Goal: Register for event/course

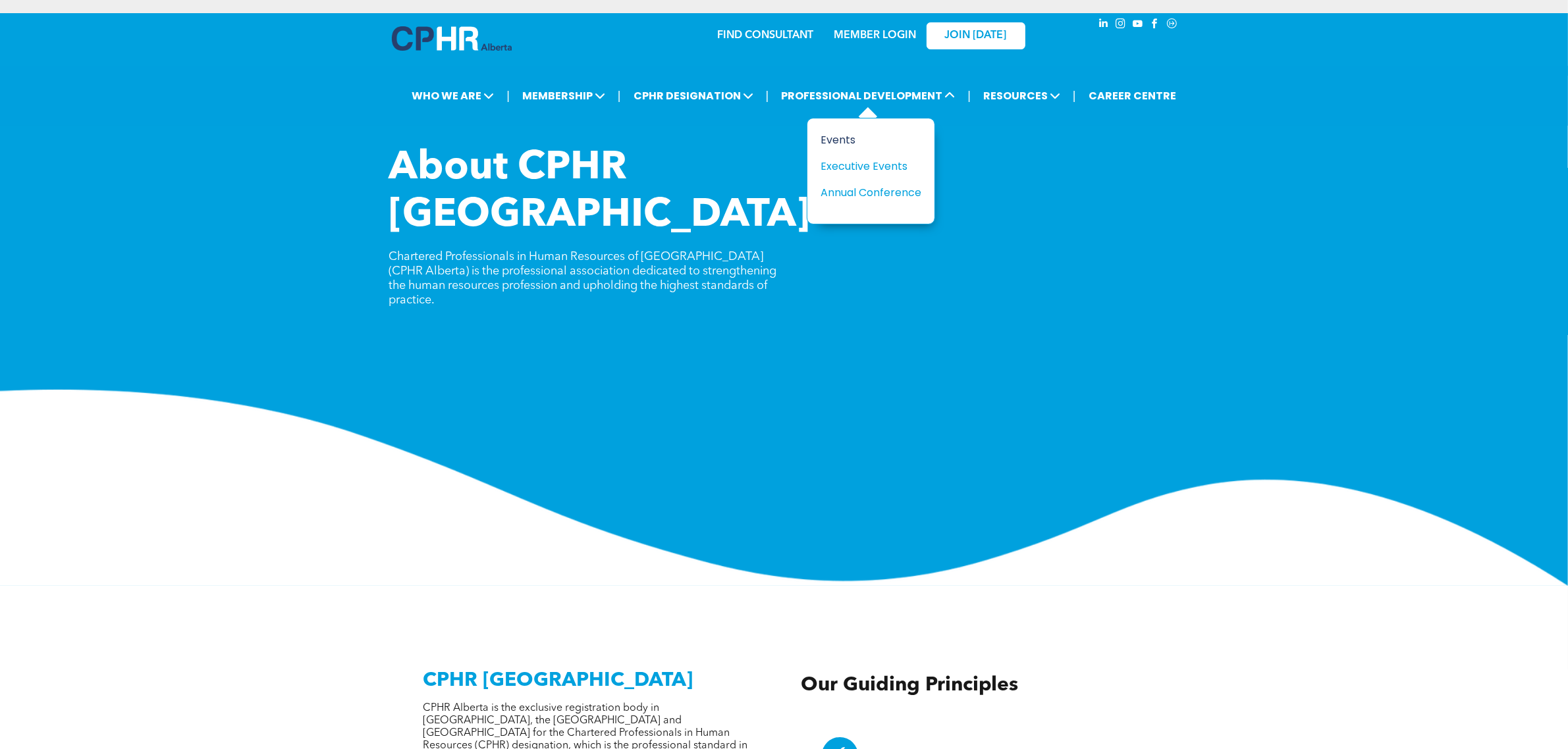
click at [881, 139] on div "Events" at bounding box center [866, 140] width 91 height 16
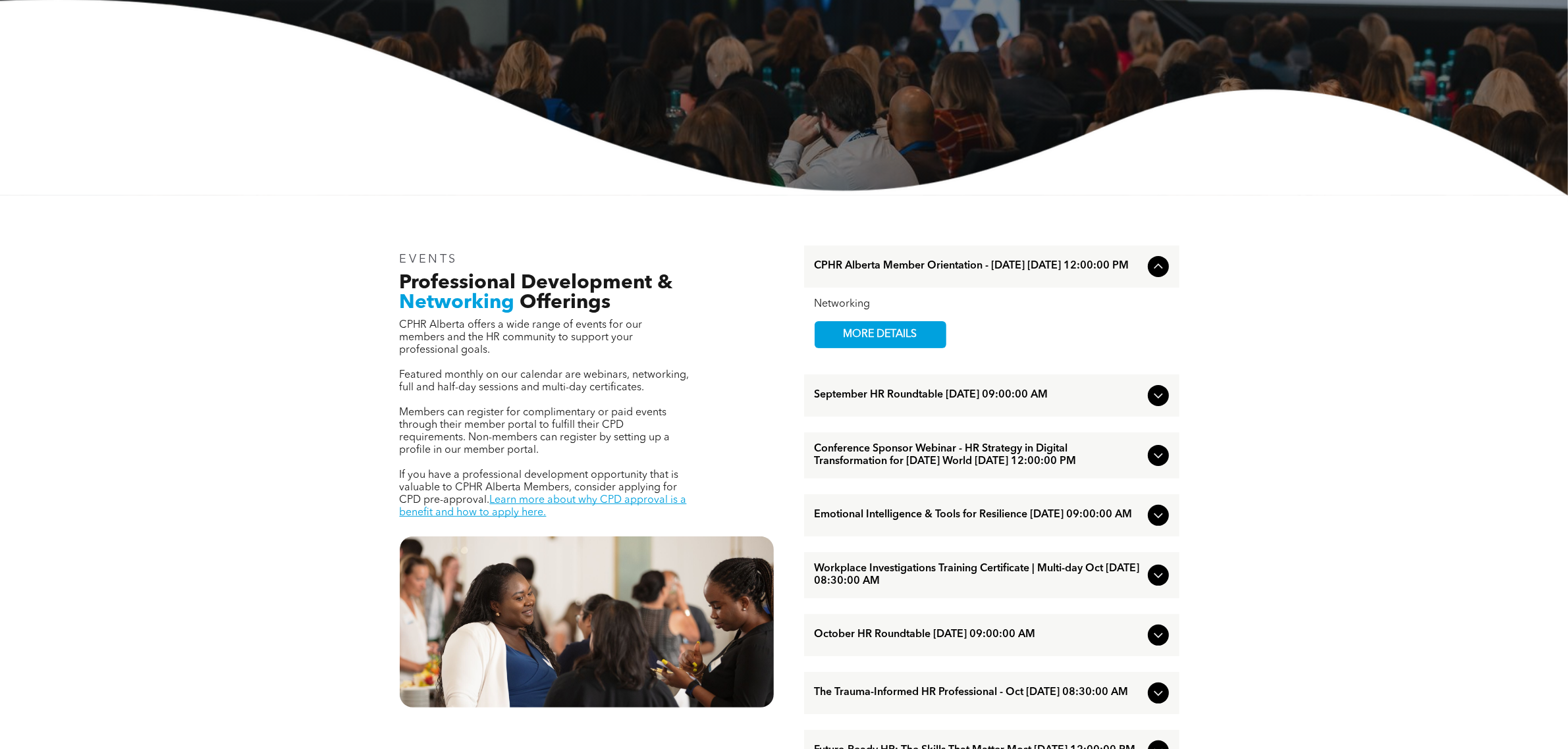
scroll to position [329, 0]
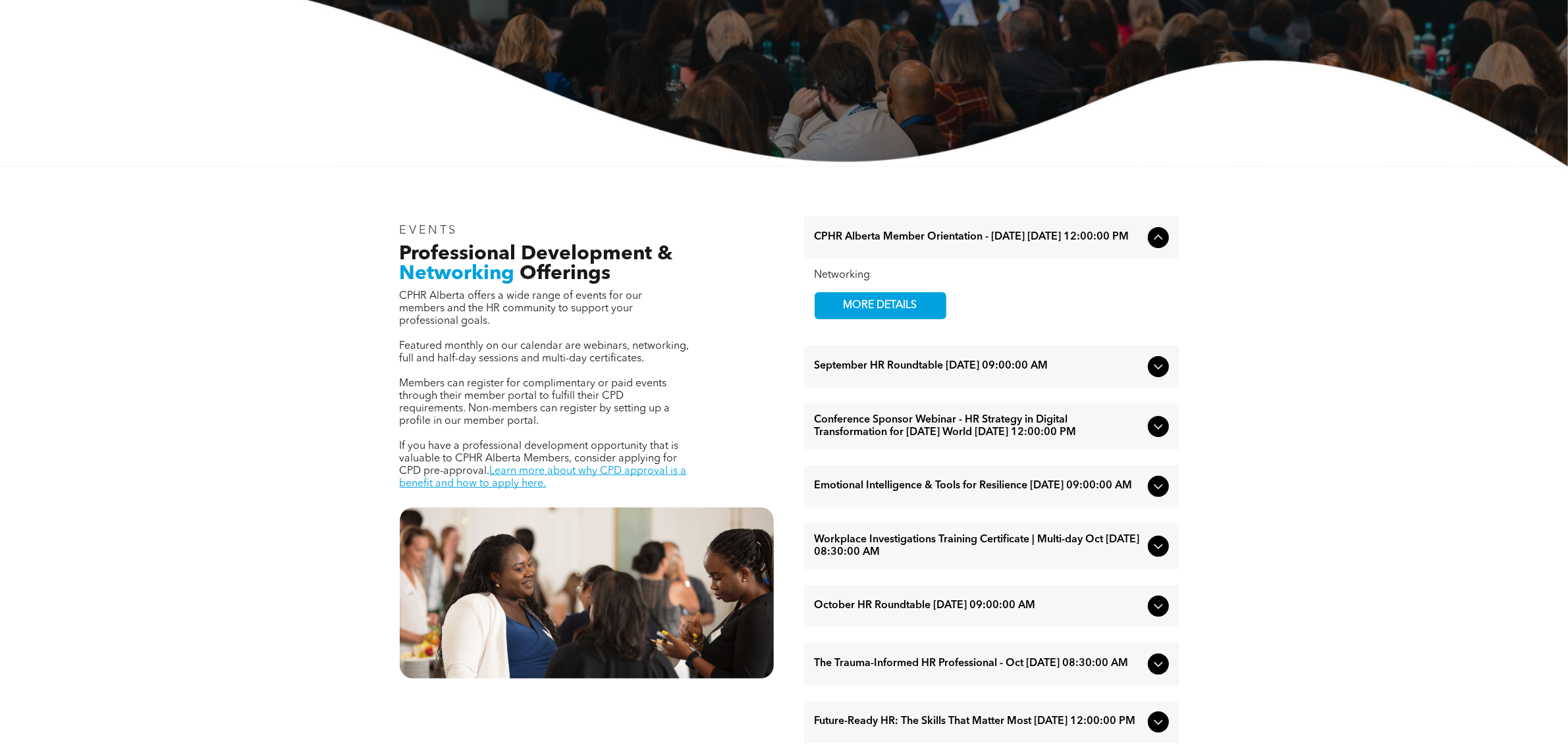
click at [1005, 437] on span "Conference Sponsor Webinar - HR Strategy in Digital Transformation for [DATE] W…" at bounding box center [978, 426] width 328 height 25
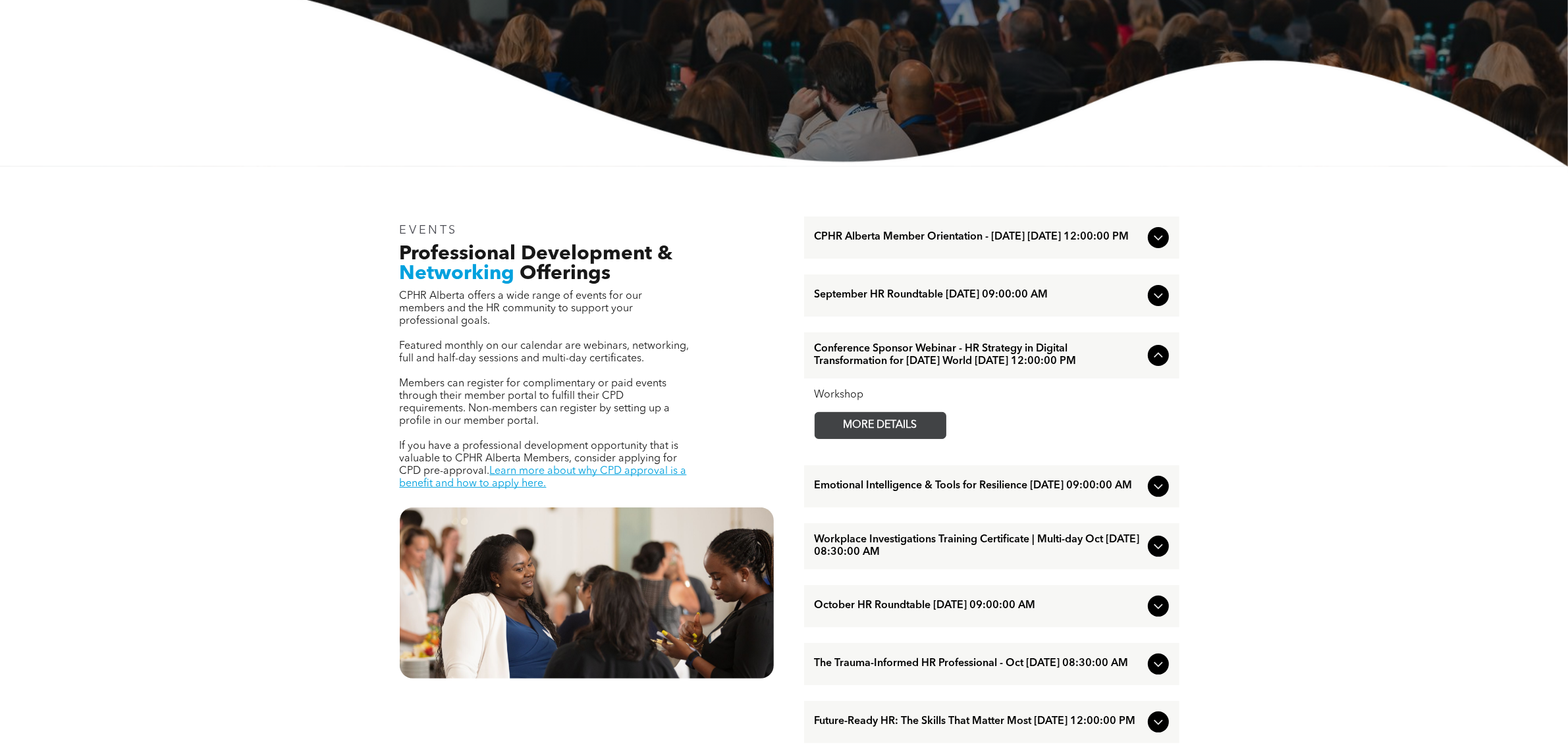
click at [923, 438] on span "MORE DETAILS" at bounding box center [879, 425] width 104 height 26
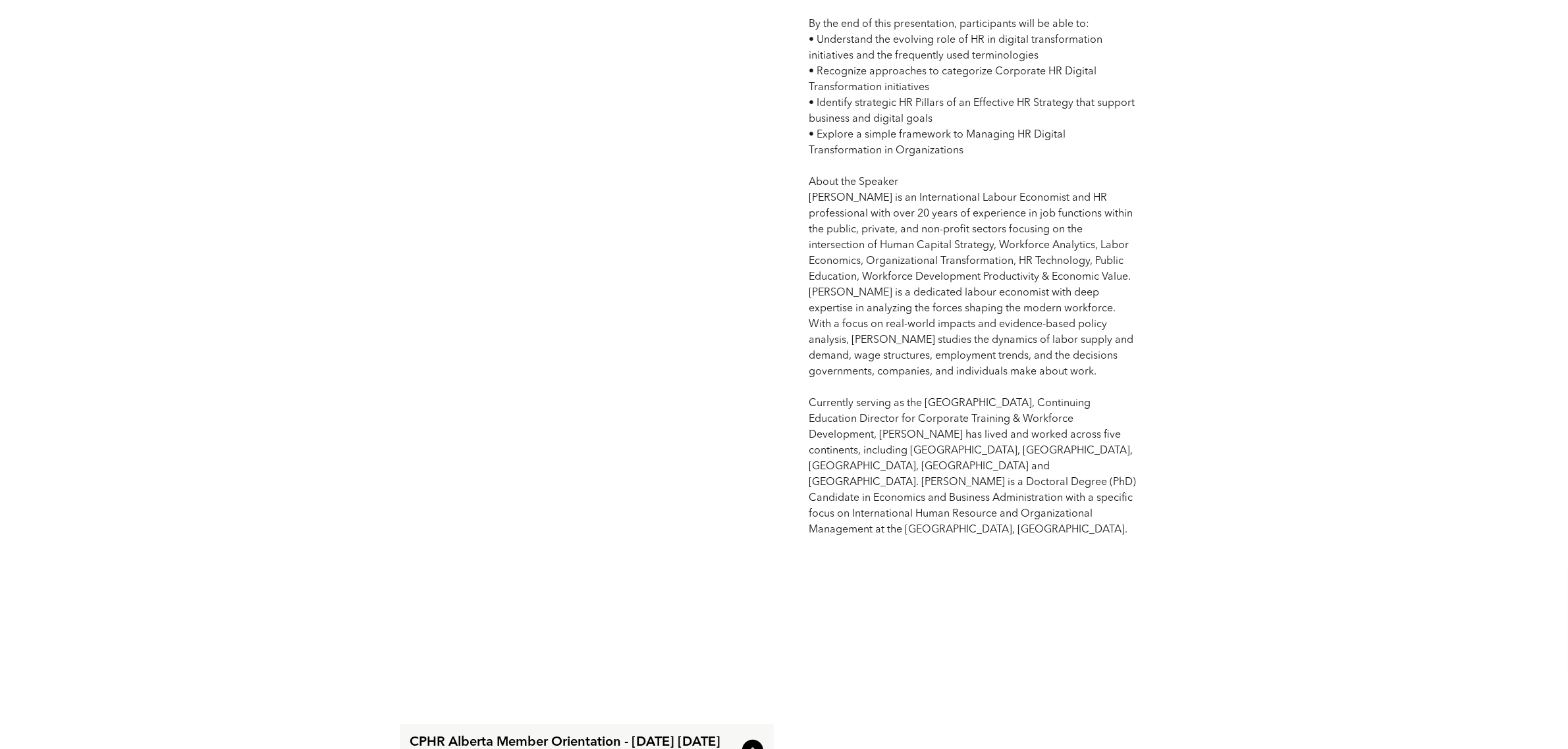
scroll to position [1152, 0]
